Goal: Transaction & Acquisition: Purchase product/service

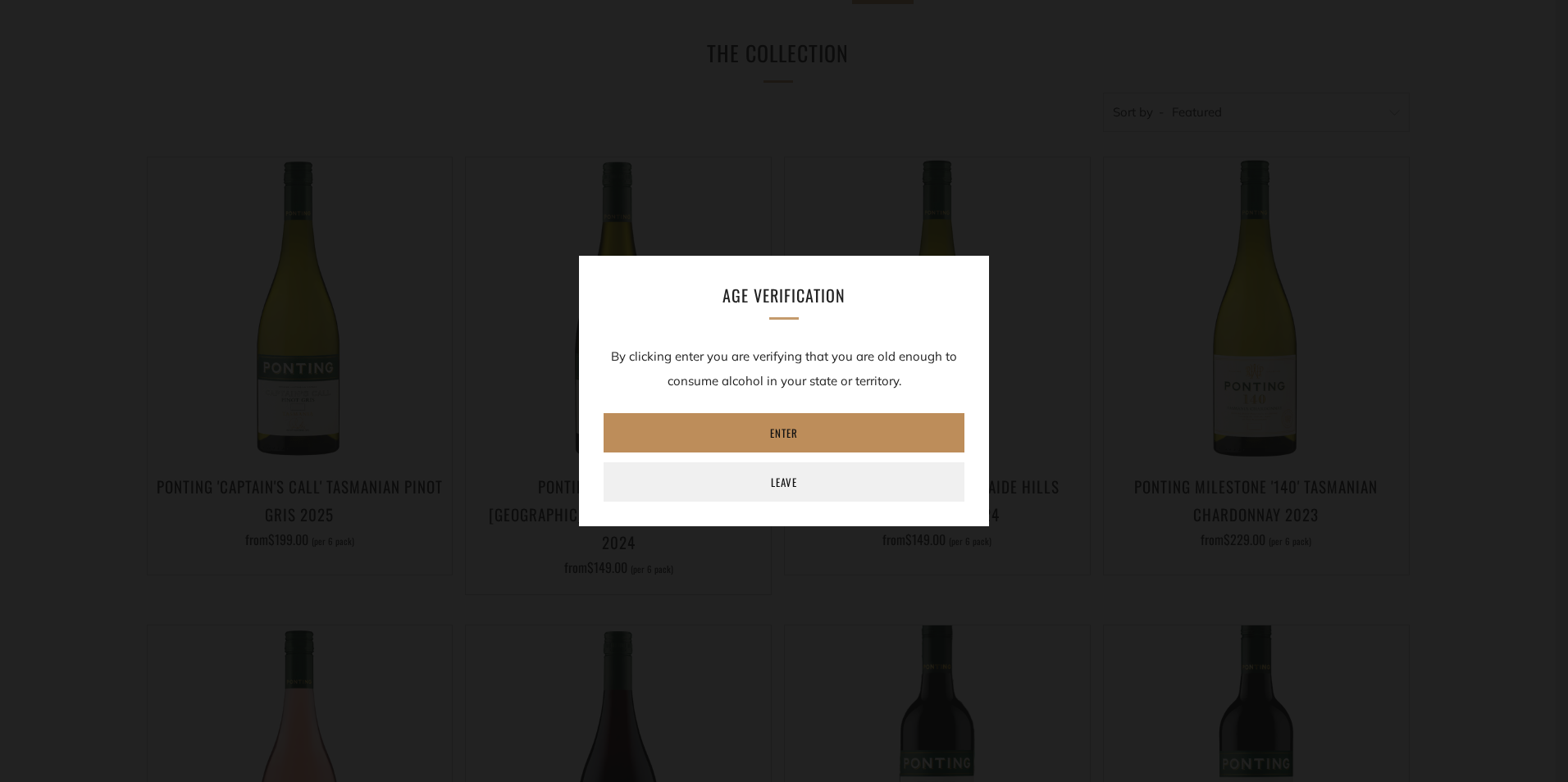
click at [818, 426] on link "Enter" at bounding box center [783, 433] width 361 height 40
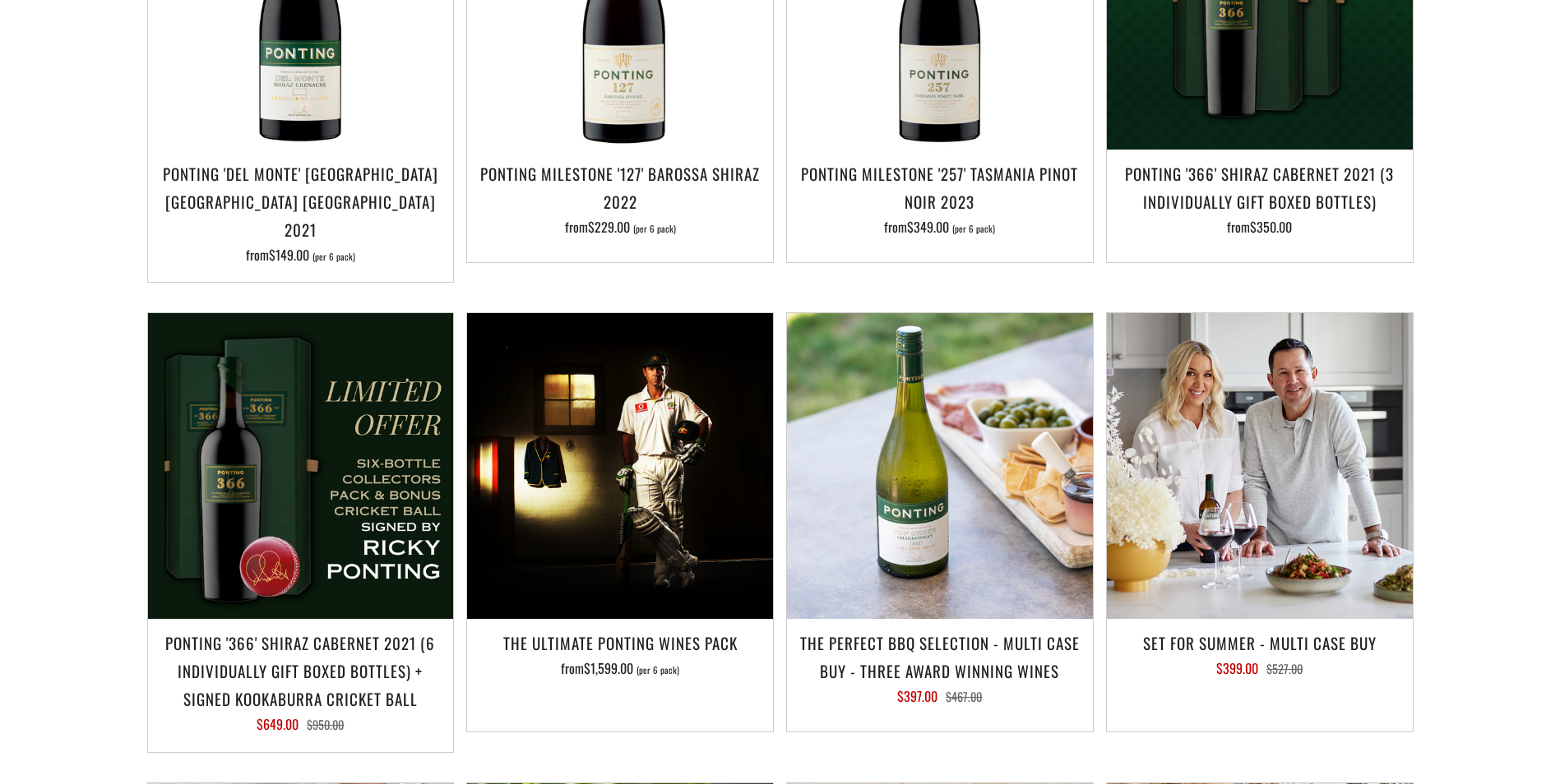
scroll to position [1809, 0]
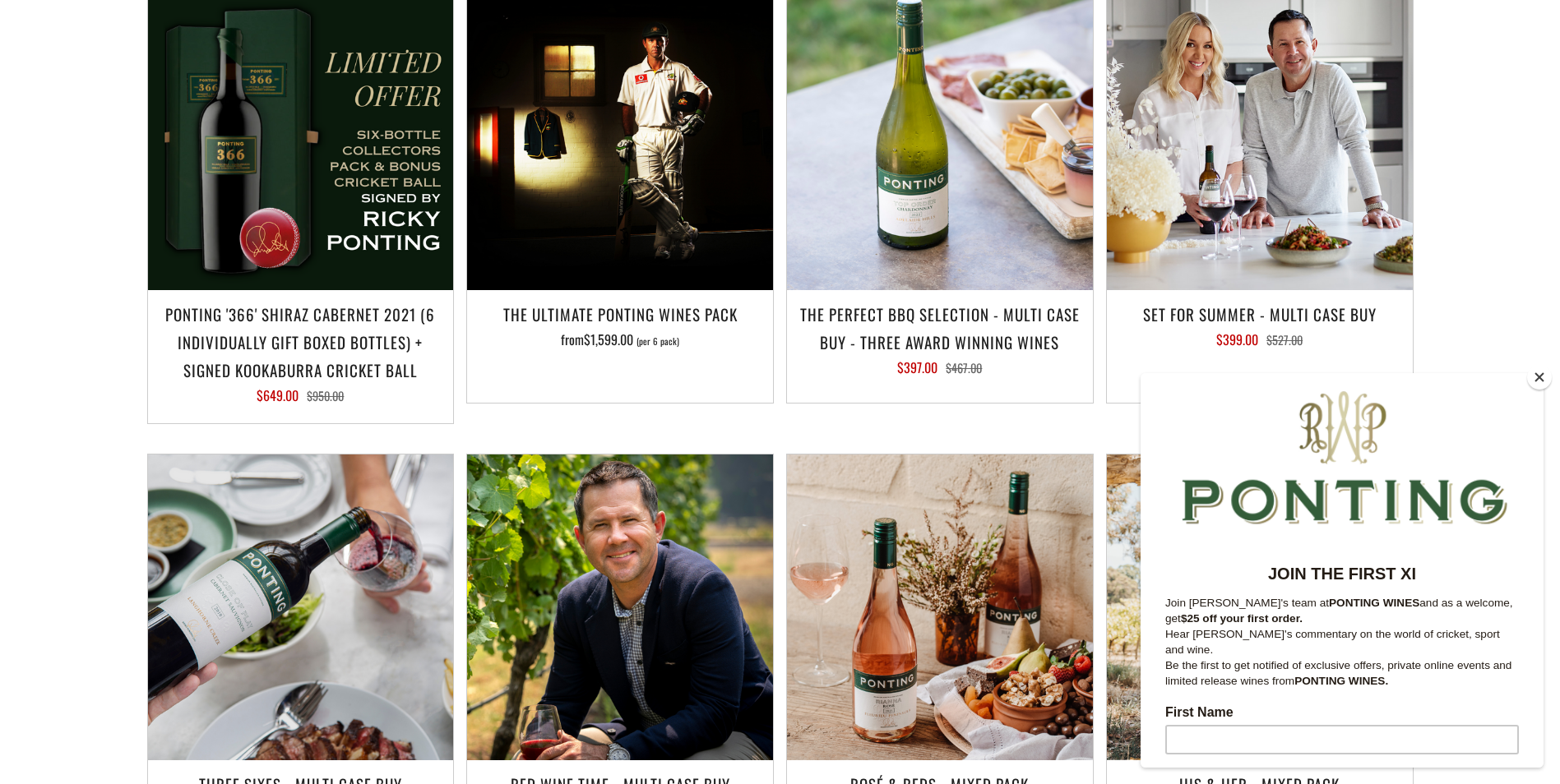
click at [1535, 376] on button "Close" at bounding box center [1539, 376] width 24 height 24
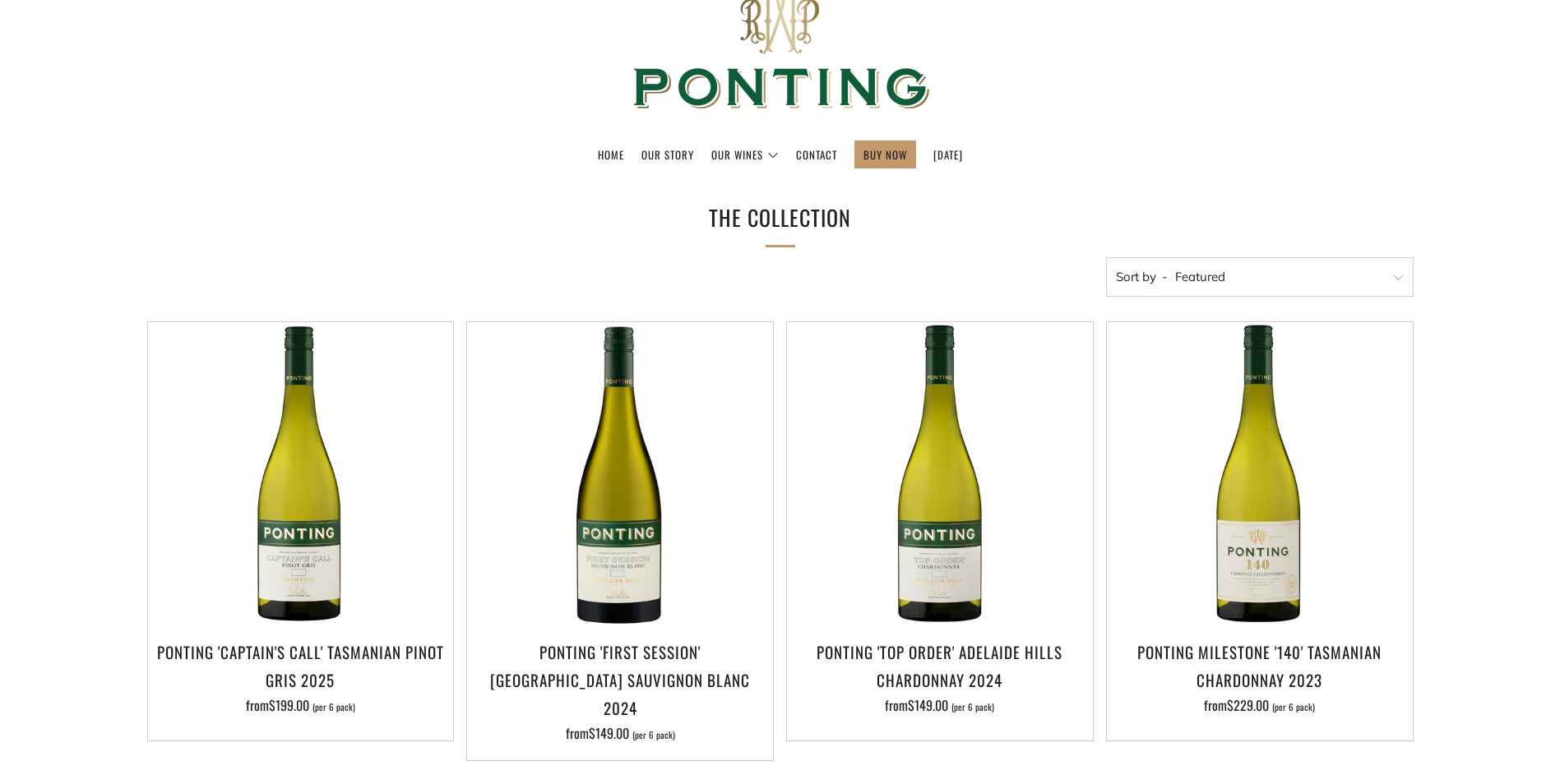
scroll to position [0, 0]
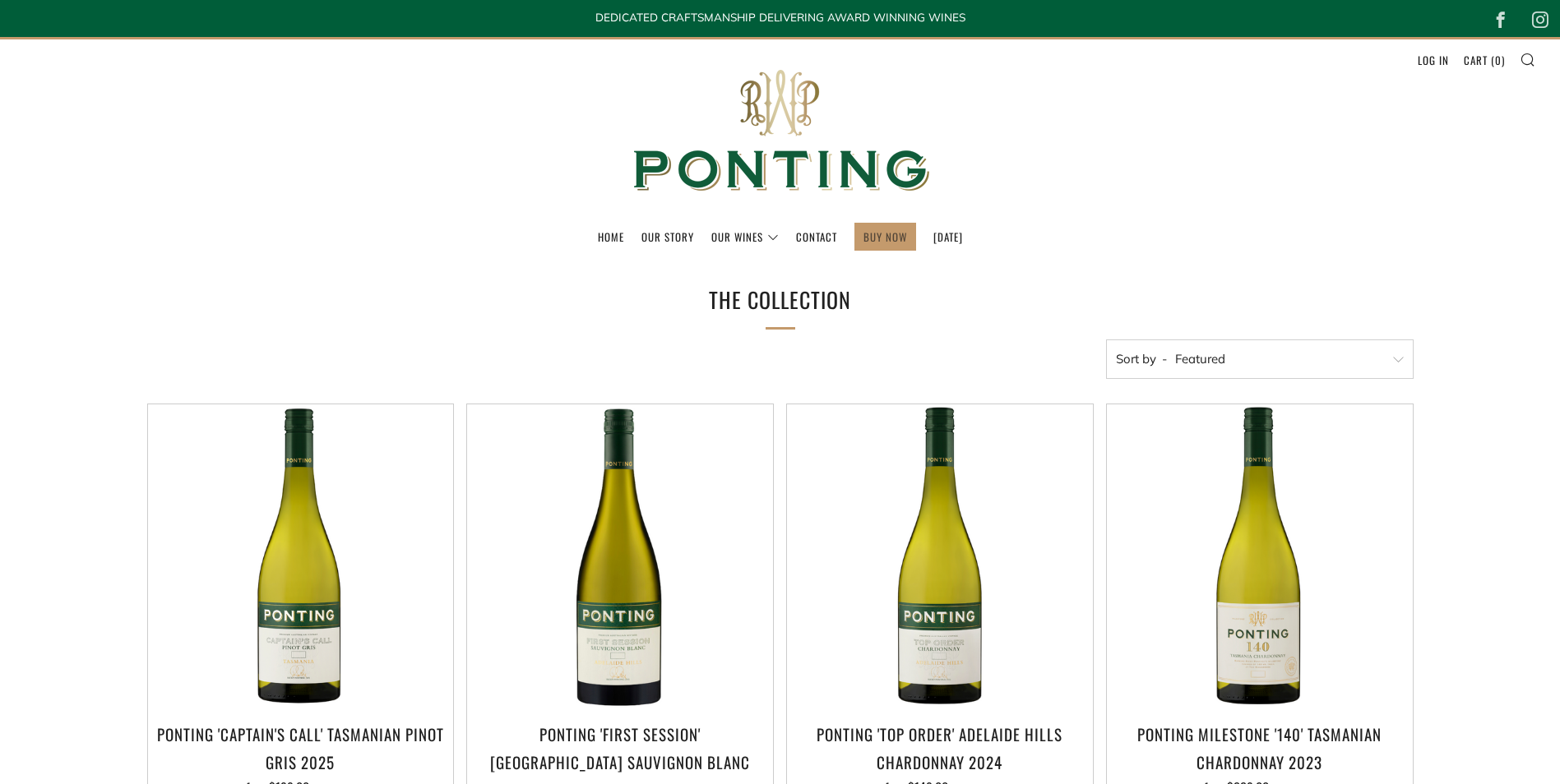
click at [863, 234] on link "BUY NOW" at bounding box center [884, 236] width 44 height 26
click at [1132, 133] on header "Menu Search Cart Home Our Story Our Wines 0 )" at bounding box center [780, 148] width 1560 height 224
